Goal: Task Accomplishment & Management: Complete application form

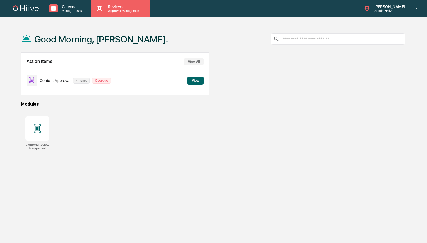
click at [125, 12] on p "Approval Management" at bounding box center [123, 11] width 39 height 4
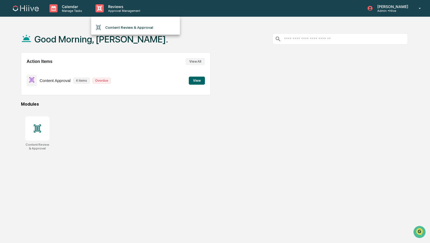
click at [339, 10] on div at bounding box center [215, 121] width 430 height 243
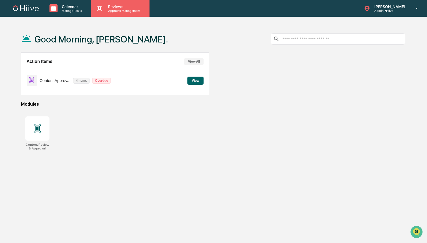
click at [135, 10] on p "Approval Management" at bounding box center [123, 11] width 39 height 4
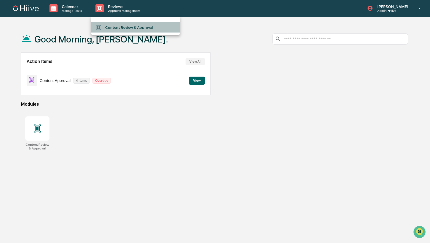
click at [136, 22] on li "Content Review & Approval" at bounding box center [135, 27] width 89 height 10
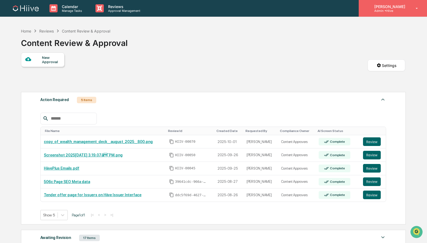
click at [398, 10] on p "Admin • Hiive" at bounding box center [389, 11] width 38 height 4
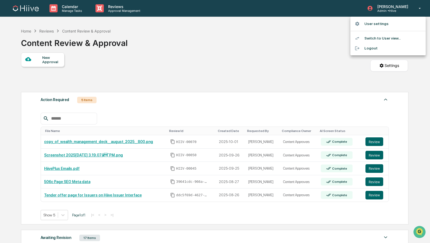
click at [302, 17] on div at bounding box center [215, 121] width 430 height 243
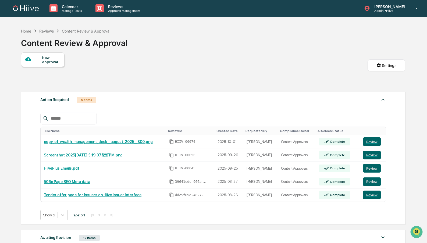
click at [50, 61] on div "New Approval" at bounding box center [51, 59] width 18 height 9
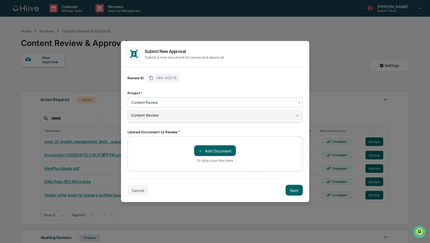
click at [182, 102] on div at bounding box center [213, 102] width 163 height 5
click at [188, 95] on div "Project *" at bounding box center [215, 93] width 175 height 4
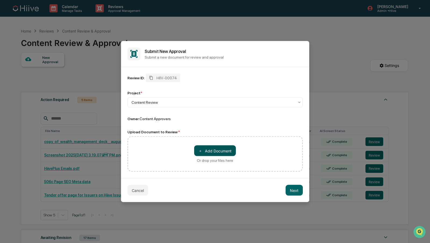
click at [214, 150] on button "＋ Add Document" at bounding box center [215, 151] width 42 height 11
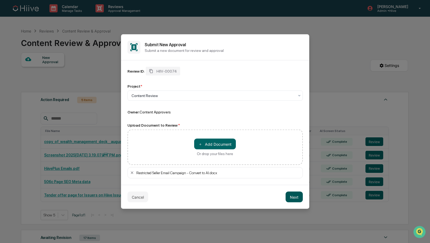
click at [297, 198] on button "Next" at bounding box center [294, 197] width 17 height 11
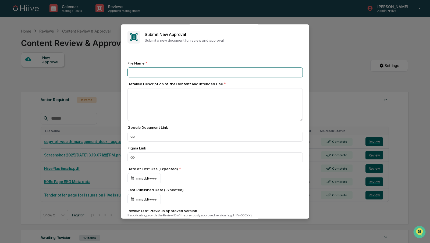
click at [190, 76] on input at bounding box center [215, 73] width 175 height 10
type input "**********"
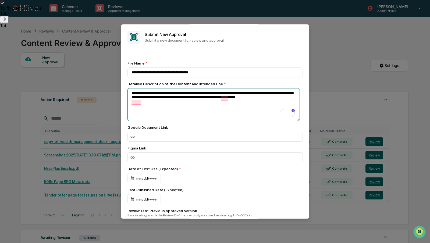
type textarea "**********"
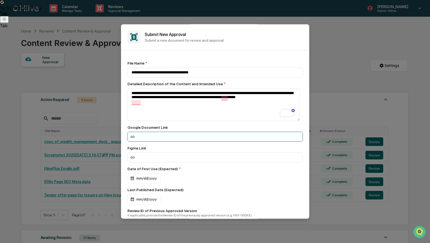
click at [194, 136] on input at bounding box center [215, 137] width 175 height 10
paste input "**********"
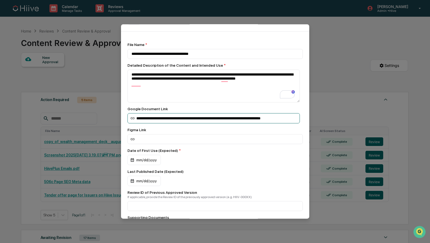
scroll to position [50, 0]
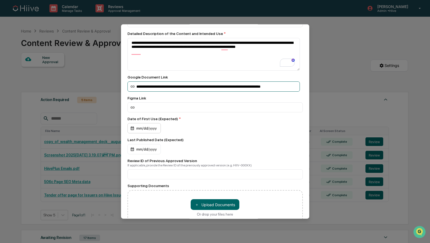
type input "**********"
click at [156, 131] on div "mm/dd/yyyy" at bounding box center [144, 128] width 33 height 10
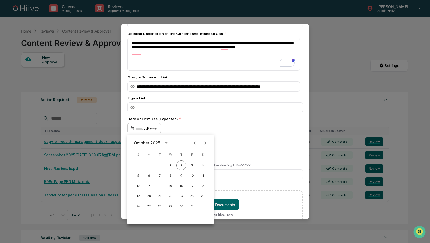
scroll to position [0, 0]
click at [194, 164] on button "3" at bounding box center [192, 166] width 10 height 10
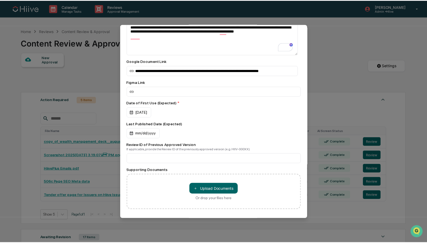
scroll to position [94, 0]
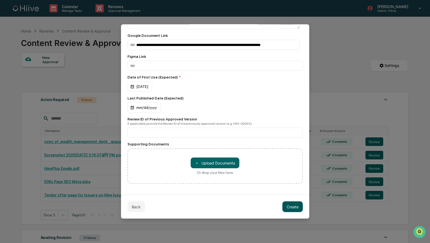
click at [288, 205] on button "Create" at bounding box center [293, 207] width 20 height 11
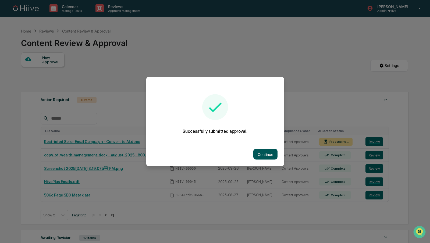
click at [256, 149] on button "Continue" at bounding box center [266, 154] width 24 height 11
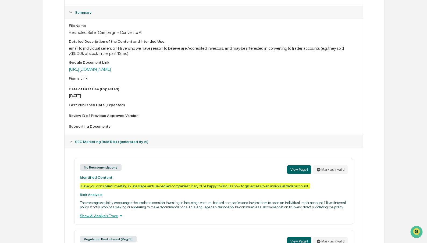
click at [266, 65] on div "Google Document Link" at bounding box center [214, 62] width 290 height 4
click at [111, 68] on link "[URL][DOMAIN_NAME]" at bounding box center [90, 69] width 42 height 5
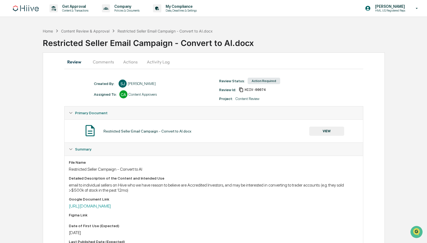
click at [103, 61] on button "Comments" at bounding box center [104, 61] width 30 height 13
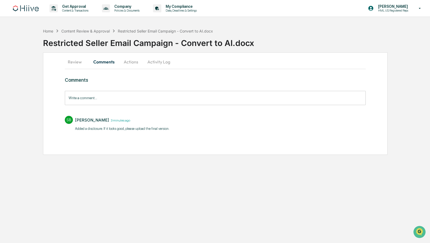
click at [128, 61] on button "Actions" at bounding box center [131, 61] width 24 height 13
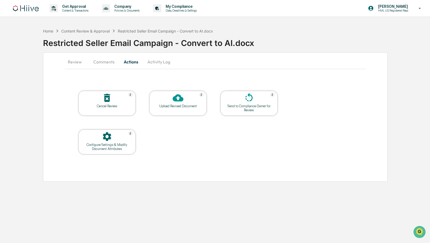
click at [188, 106] on div "Upload Revised Document" at bounding box center [178, 106] width 48 height 4
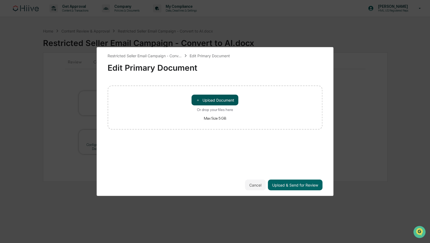
click at [219, 98] on button "＋ Upload Document" at bounding box center [215, 100] width 47 height 11
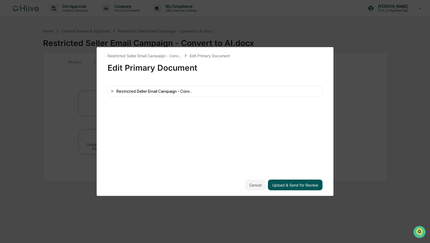
click at [304, 184] on button "Upload & Send for Review" at bounding box center [295, 185] width 55 height 11
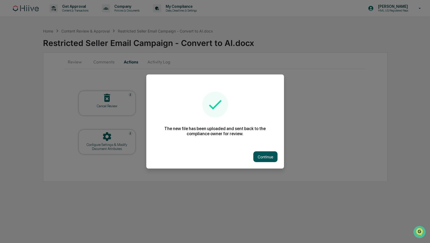
click at [258, 155] on button "Continue" at bounding box center [266, 157] width 24 height 11
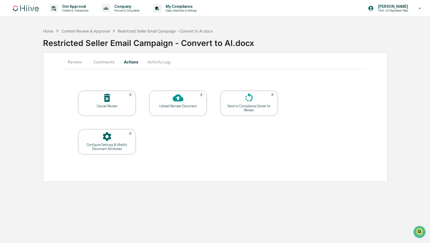
click at [109, 66] on button "Comments" at bounding box center [104, 61] width 30 height 13
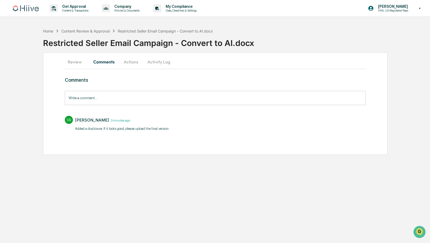
click at [137, 97] on input "Write a comment..." at bounding box center [215, 98] width 301 height 14
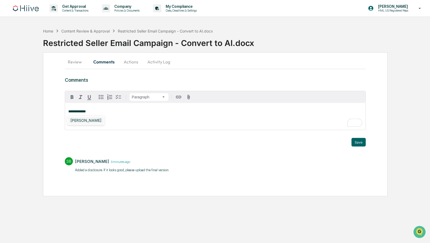
click at [84, 119] on div "[PERSON_NAME]" at bounding box center [85, 120] width 35 height 7
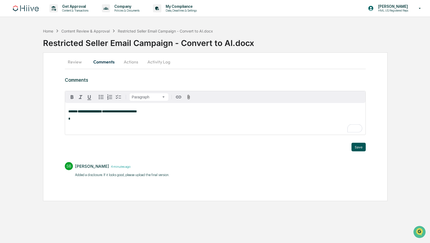
click at [360, 147] on button "Save" at bounding box center [359, 147] width 14 height 9
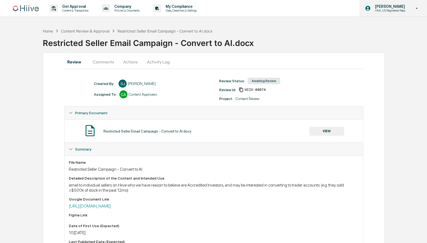
click at [404, 5] on p "[PERSON_NAME]" at bounding box center [389, 6] width 37 height 4
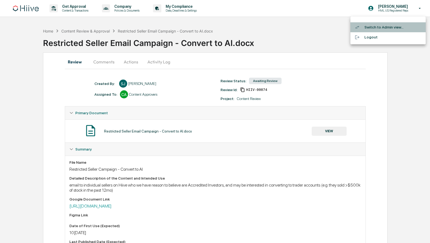
click at [391, 27] on li "Switch to Admin view..." at bounding box center [388, 27] width 75 height 10
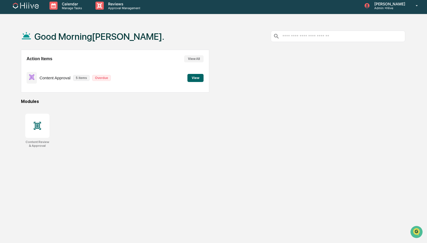
scroll to position [7, 0]
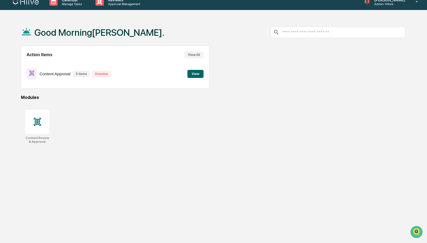
click at [68, 74] on p "Content Approval" at bounding box center [55, 74] width 31 height 5
click at [192, 74] on button "View" at bounding box center [196, 74] width 16 height 8
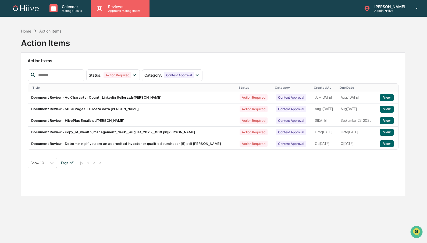
click at [113, 14] on div "Reviews Approval Management" at bounding box center [120, 8] width 58 height 17
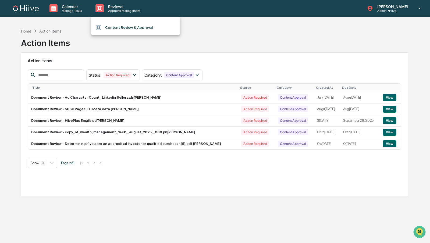
click at [124, 24] on li "Content Review & Approval" at bounding box center [135, 27] width 89 height 10
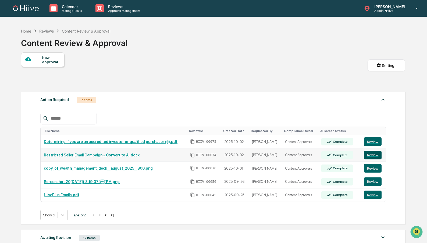
click at [374, 153] on button "Review" at bounding box center [373, 155] width 18 height 9
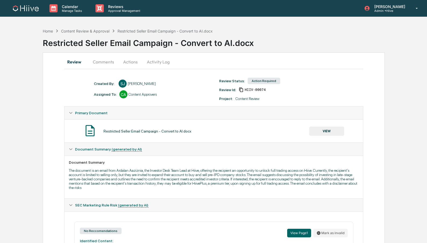
click at [102, 65] on button "Comments" at bounding box center [104, 61] width 30 height 13
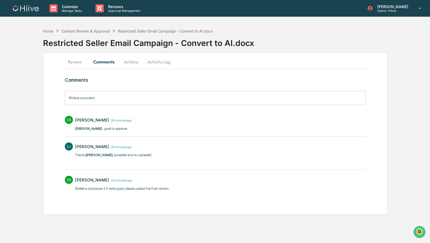
click at [66, 65] on button "Review" at bounding box center [77, 61] width 24 height 13
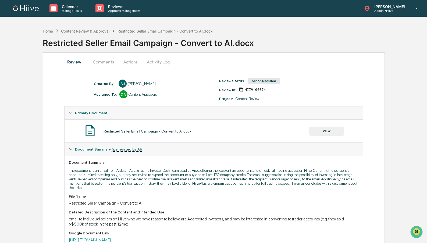
click at [128, 61] on button "Actions" at bounding box center [130, 61] width 24 height 13
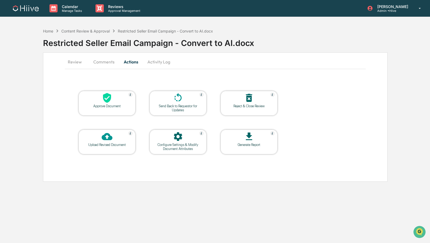
click at [111, 101] on icon at bounding box center [107, 98] width 11 height 11
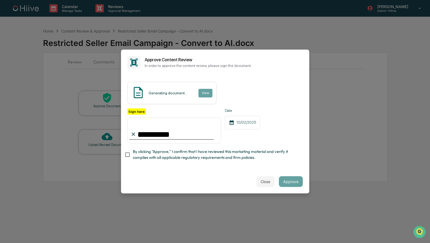
type input "**********"
click at [293, 181] on button "Approve" at bounding box center [291, 182] width 24 height 11
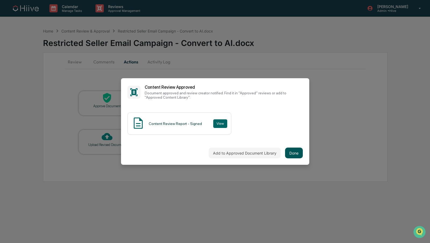
click at [292, 150] on button "Done" at bounding box center [294, 153] width 18 height 11
